Goal: Obtain resource: Obtain resource

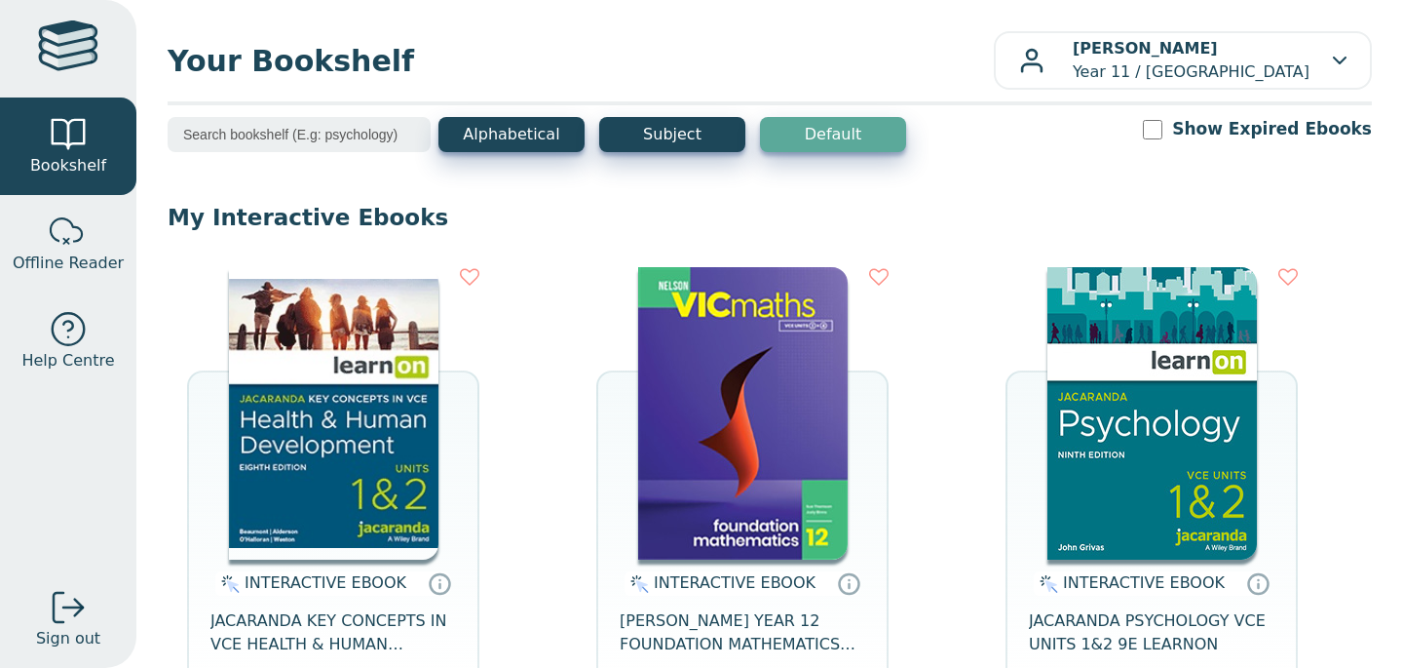
click at [726, 419] on img at bounding box center [743, 413] width 210 height 292
click at [688, 351] on img at bounding box center [743, 413] width 210 height 292
